Goal: Information Seeking & Learning: Learn about a topic

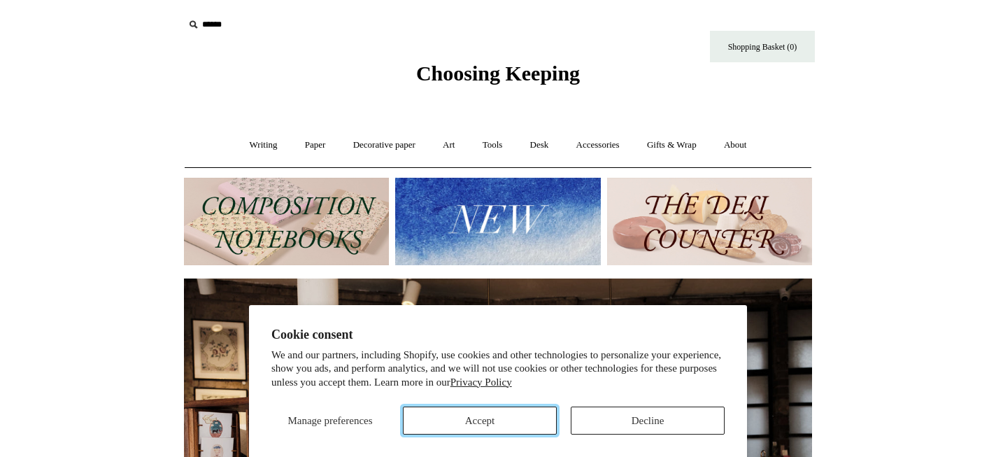
click at [451, 416] on button "Accept" at bounding box center [480, 421] width 154 height 28
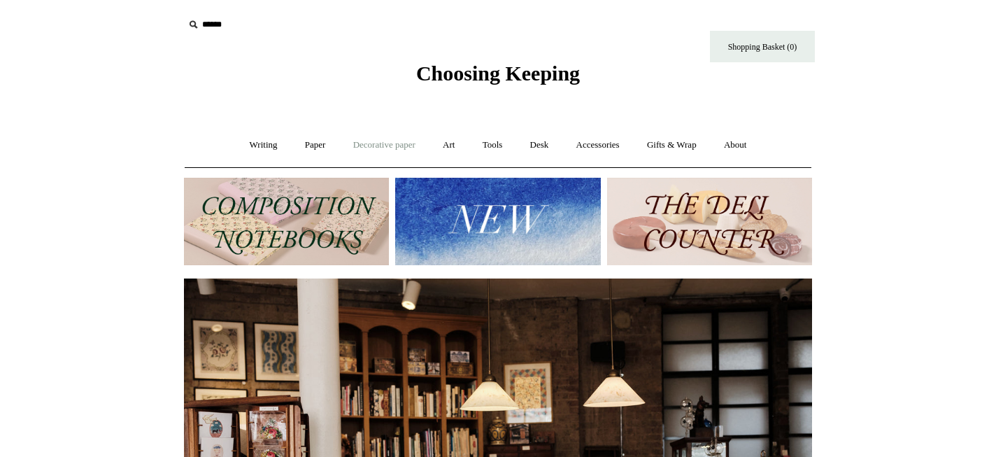
click at [359, 139] on link "Decorative paper +" at bounding box center [384, 145] width 87 height 37
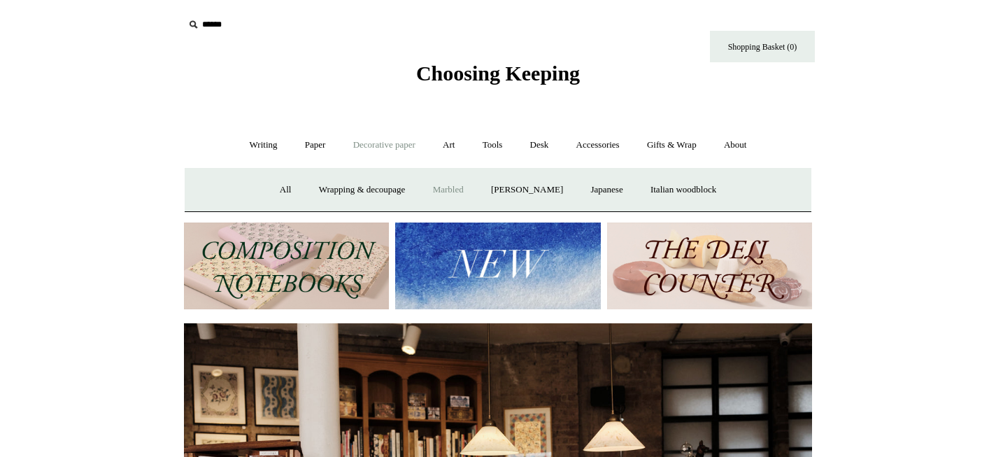
click at [437, 190] on link "Marbled" at bounding box center [449, 189] width 56 height 37
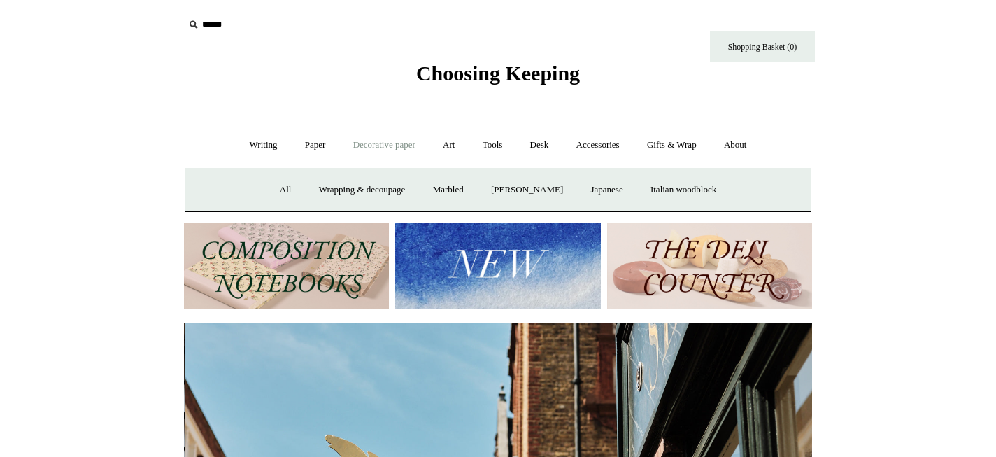
scroll to position [0, 628]
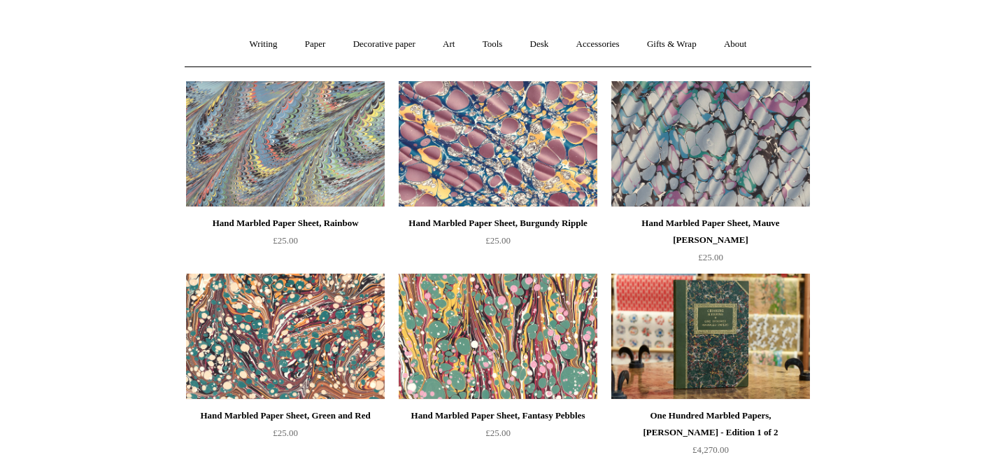
scroll to position [30, 0]
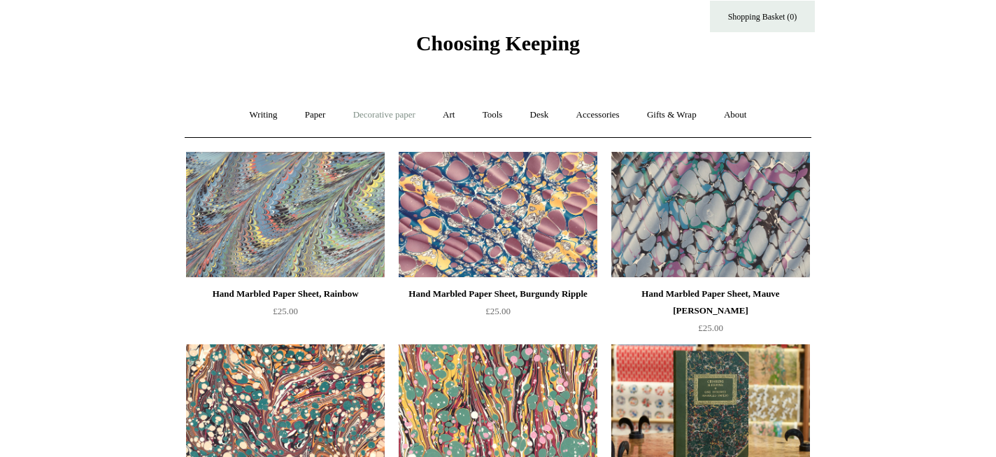
click at [360, 115] on link "Decorative paper +" at bounding box center [384, 115] width 87 height 37
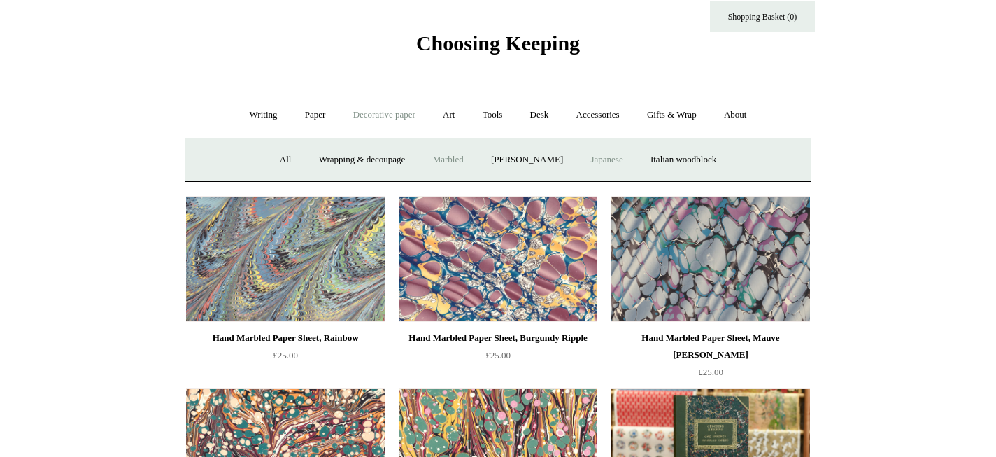
click at [610, 158] on link "Japanese" at bounding box center [606, 159] width 57 height 37
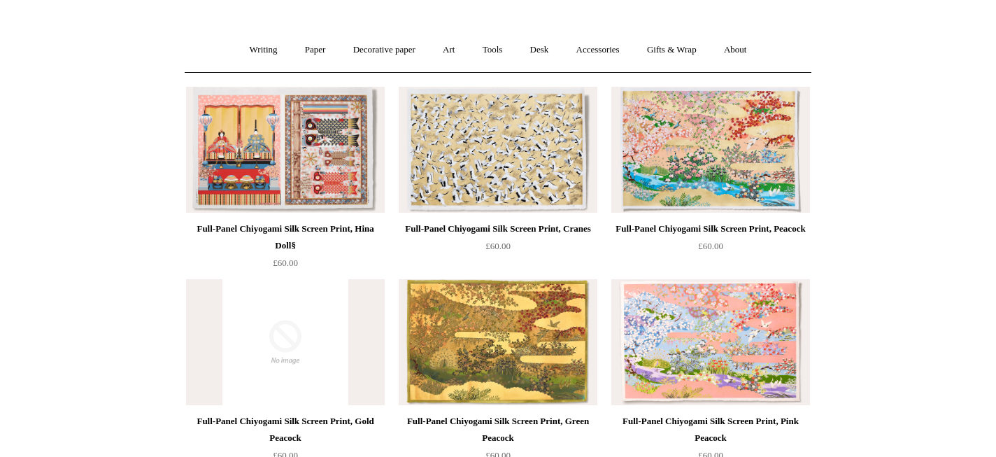
scroll to position [94, 0]
click at [473, 174] on img at bounding box center [498, 150] width 199 height 126
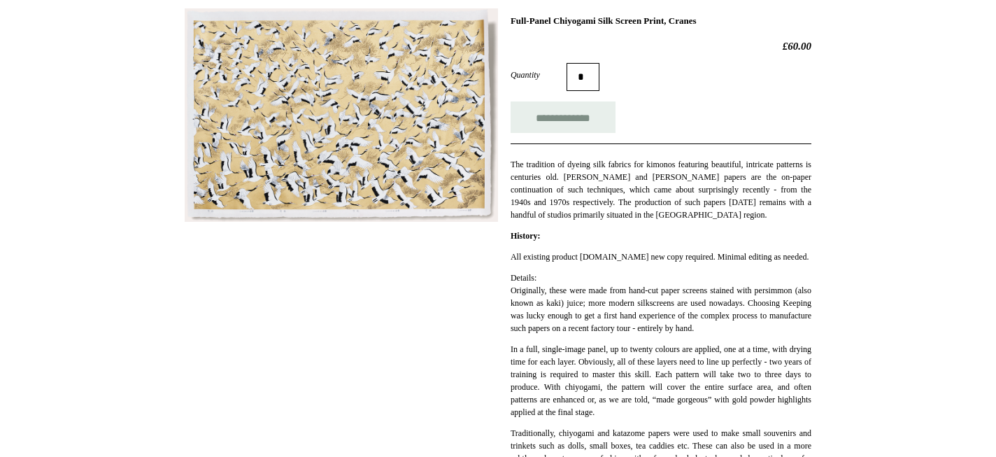
scroll to position [205, 0]
click at [377, 134] on img at bounding box center [341, 116] width 313 height 213
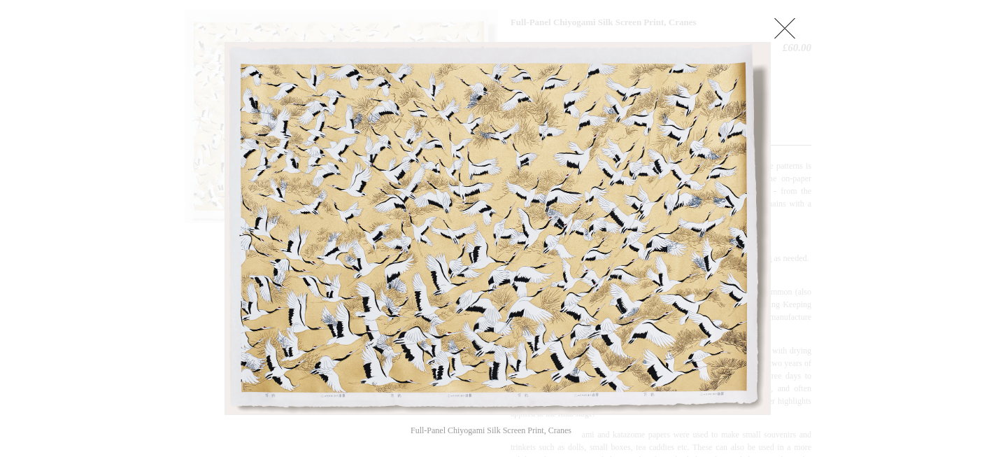
click at [791, 30] on link at bounding box center [785, 28] width 28 height 28
